Goal: Transaction & Acquisition: Book appointment/travel/reservation

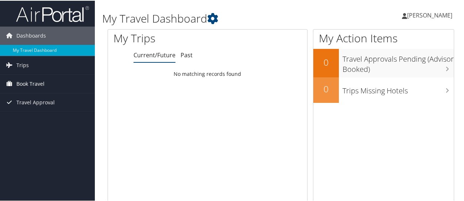
click at [34, 86] on span "Book Travel" at bounding box center [30, 83] width 28 height 18
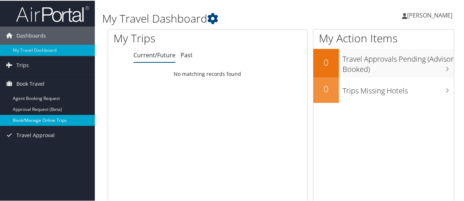
click at [35, 119] on link "Book/Manage Online Trips" at bounding box center [47, 119] width 95 height 11
